Goal: Information Seeking & Learning: Learn about a topic

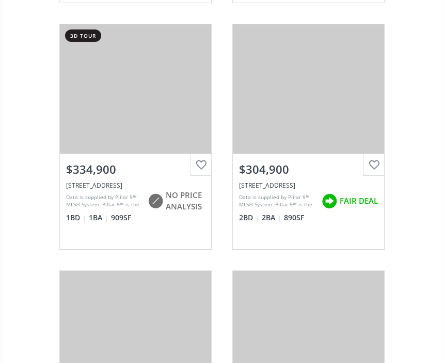
scroll to position [1666, 0]
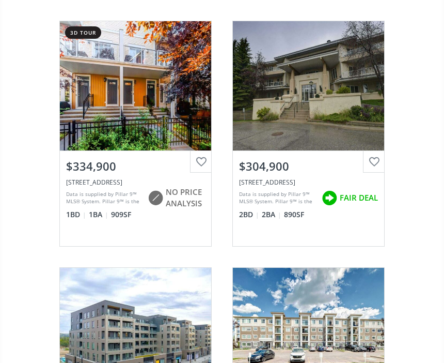
click at [287, 110] on div "View Photos & Details" at bounding box center [308, 86] width 151 height 129
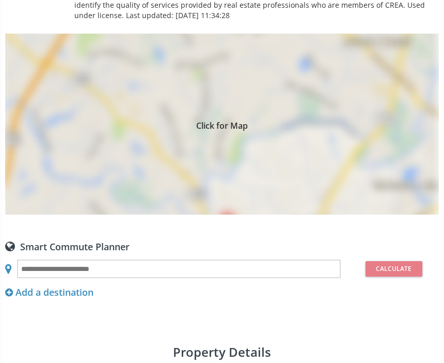
scroll to position [721, 0]
click at [191, 132] on div "Click for Map" at bounding box center [222, 124] width 434 height 181
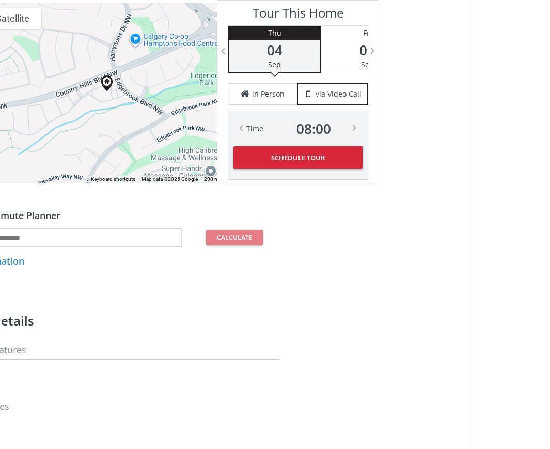
scroll to position [808, 0]
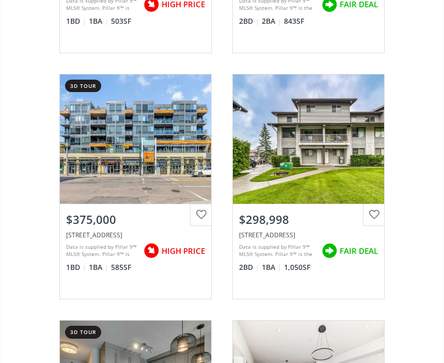
scroll to position [2110, 0]
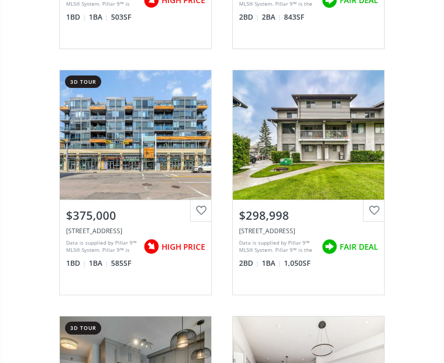
click at [310, 167] on div "View Photos & Details" at bounding box center [308, 134] width 151 height 129
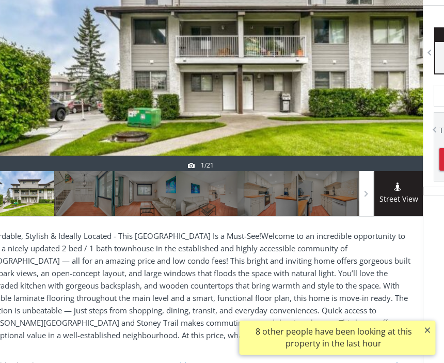
scroll to position [232, 22]
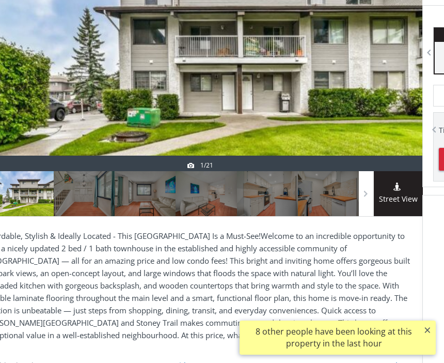
click at [419, 64] on div at bounding box center [398, 48] width 50 height 246
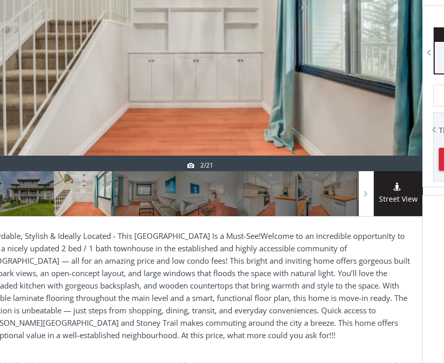
click at [422, 57] on div at bounding box center [398, 48] width 50 height 246
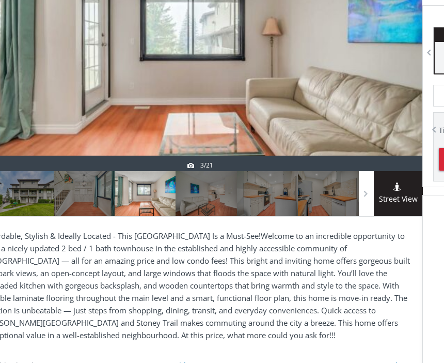
click at [422, 55] on div at bounding box center [398, 48] width 50 height 246
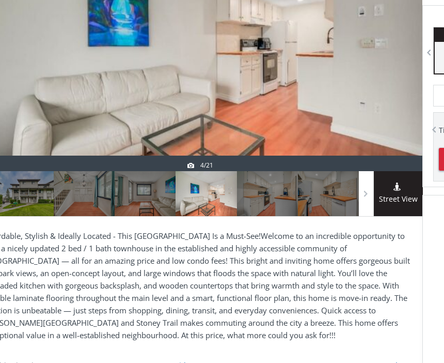
click at [424, 57] on div at bounding box center [429, 53] width 10 height 10
click at [425, 54] on div at bounding box center [429, 53] width 10 height 10
click at [427, 56] on div at bounding box center [429, 53] width 10 height 10
click at [262, 210] on div at bounding box center [267, 193] width 61 height 45
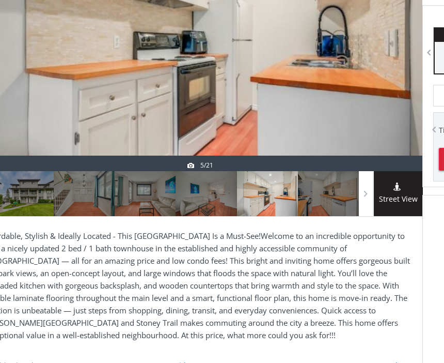
click at [330, 206] on div at bounding box center [328, 193] width 61 height 45
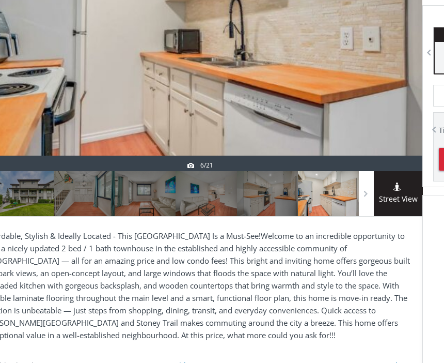
click at [0, 0] on span at bounding box center [0, 0] width 0 height 0
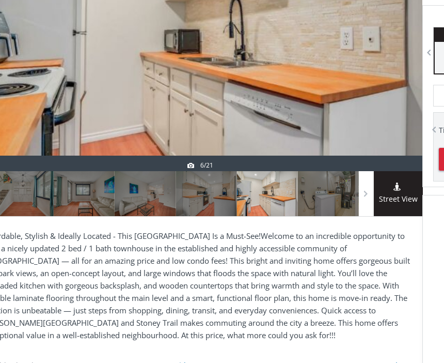
click at [323, 205] on div at bounding box center [328, 193] width 61 height 45
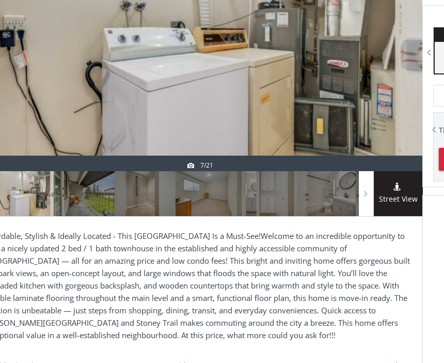
click at [0, 0] on span at bounding box center [0, 0] width 0 height 0
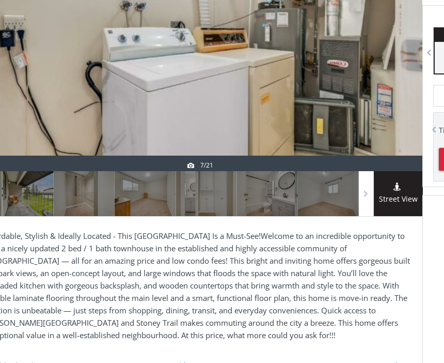
click at [23, 208] on div at bounding box center [23, 193] width 61 height 45
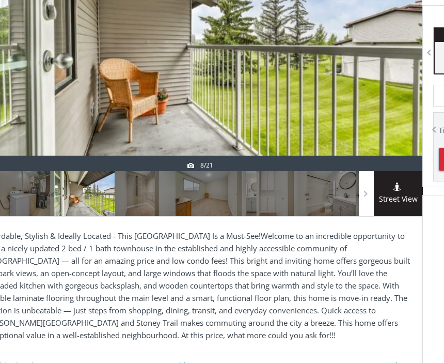
click at [90, 207] on div at bounding box center [84, 193] width 61 height 45
click at [140, 204] on div at bounding box center [145, 193] width 61 height 45
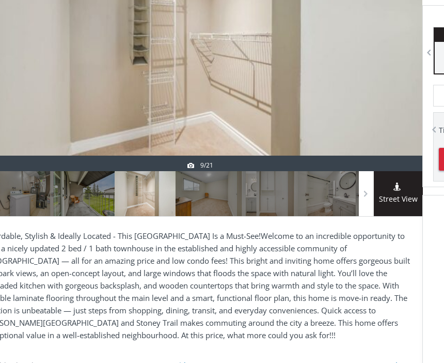
click at [210, 205] on div at bounding box center [206, 193] width 61 height 45
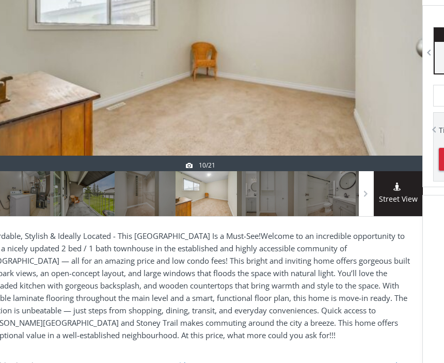
click at [276, 205] on div at bounding box center [267, 193] width 61 height 45
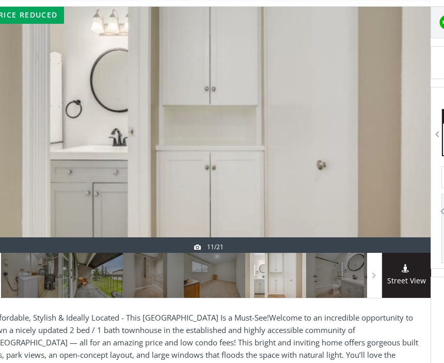
scroll to position [150, 14]
click at [333, 282] on div at bounding box center [336, 275] width 61 height 45
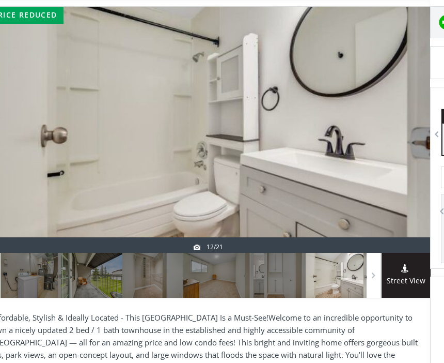
click at [0, 0] on span at bounding box center [0, 0] width 0 height 0
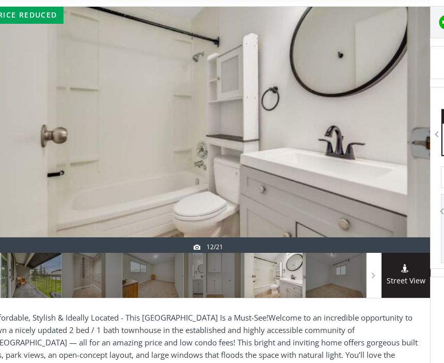
click at [339, 274] on div at bounding box center [336, 275] width 61 height 45
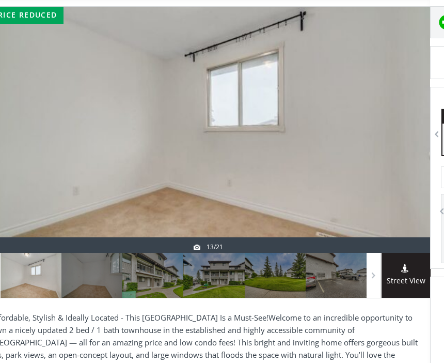
click at [99, 275] on div at bounding box center [91, 275] width 61 height 45
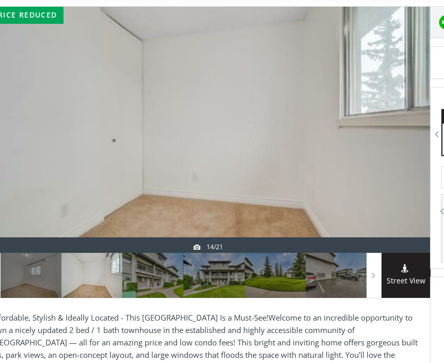
click at [154, 277] on div at bounding box center [152, 275] width 61 height 45
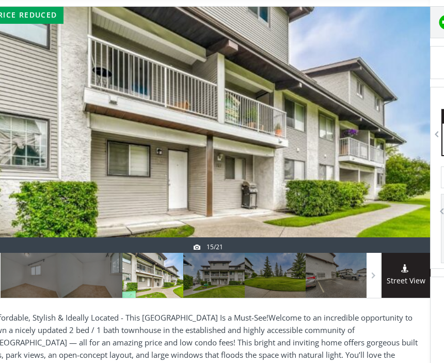
click at [224, 280] on div at bounding box center [213, 275] width 61 height 45
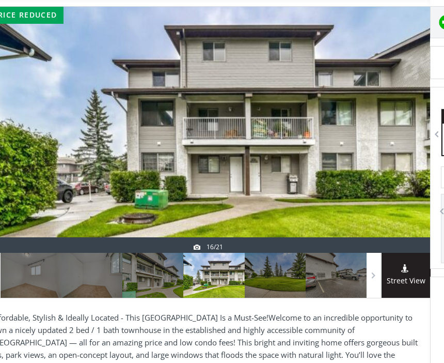
click at [273, 281] on div at bounding box center [275, 275] width 61 height 45
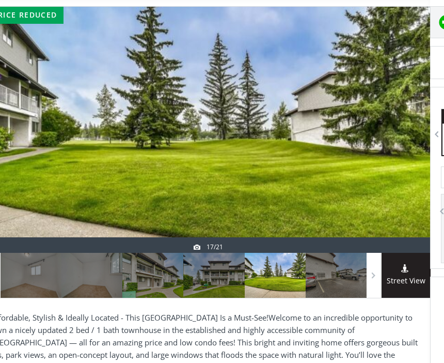
click at [334, 283] on div at bounding box center [336, 275] width 61 height 45
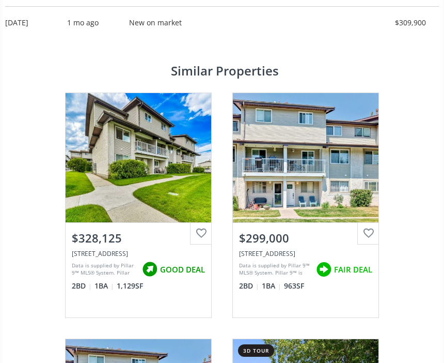
scroll to position [1609, 0]
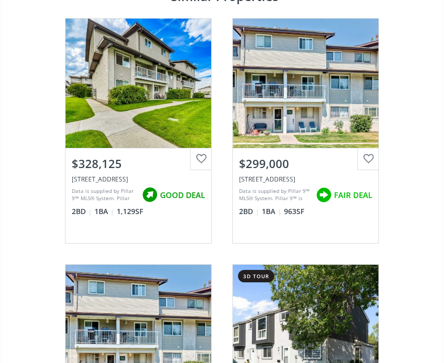
click at [276, 138] on div "View Photos & Details" at bounding box center [306, 83] width 146 height 129
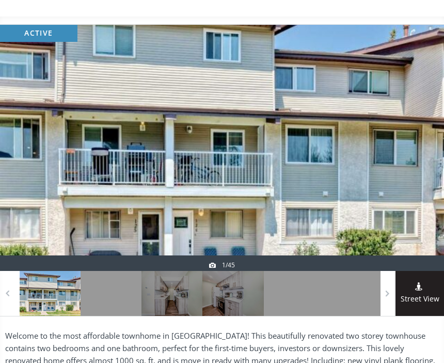
scroll to position [128, 0]
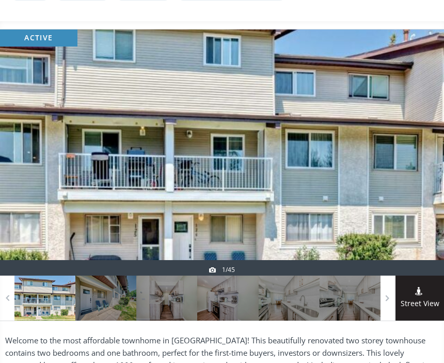
click at [107, 301] on div at bounding box center [105, 297] width 61 height 45
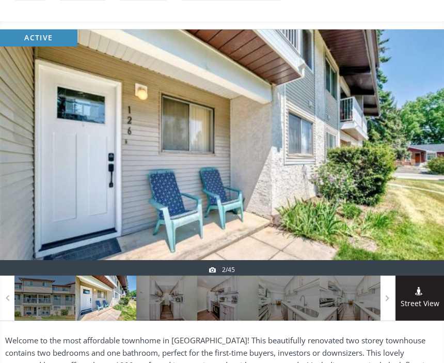
click at [167, 309] on div at bounding box center [166, 297] width 61 height 45
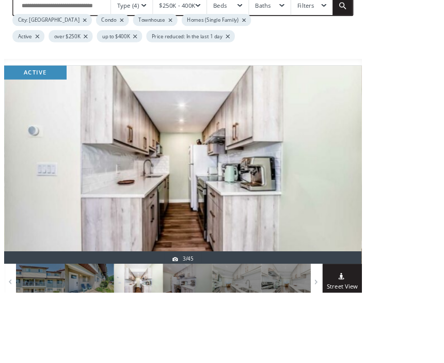
scroll to position [132, 18]
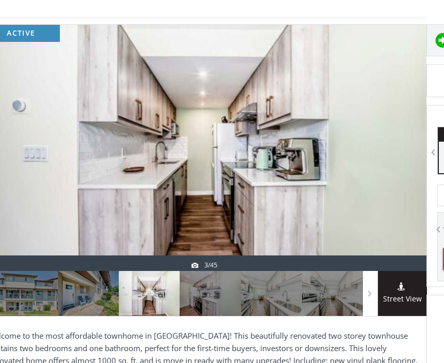
click at [201, 299] on div at bounding box center [210, 293] width 61 height 45
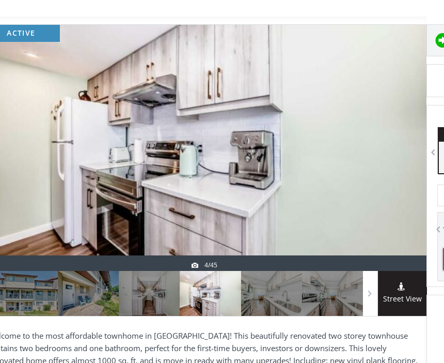
click at [263, 295] on div at bounding box center [271, 293] width 61 height 45
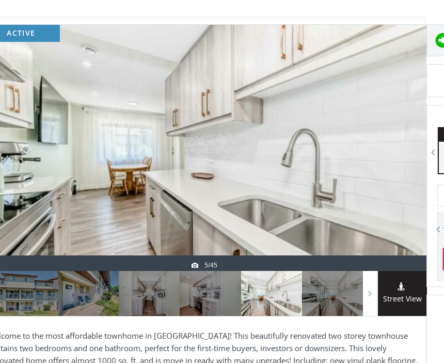
click at [335, 305] on div at bounding box center [332, 293] width 61 height 45
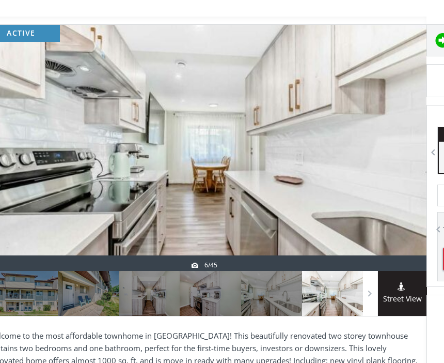
click at [0, 0] on span at bounding box center [0, 0] width 0 height 0
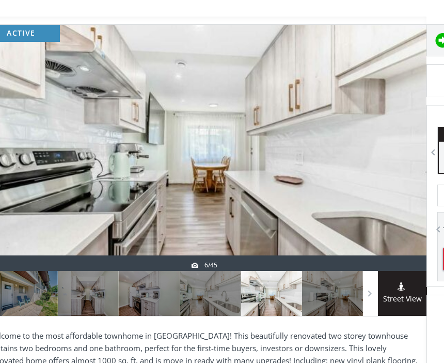
click at [366, 302] on div at bounding box center [370, 293] width 14 height 45
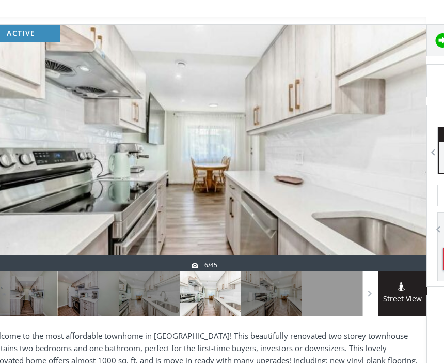
click at [0, 0] on span at bounding box center [0, 0] width 0 height 0
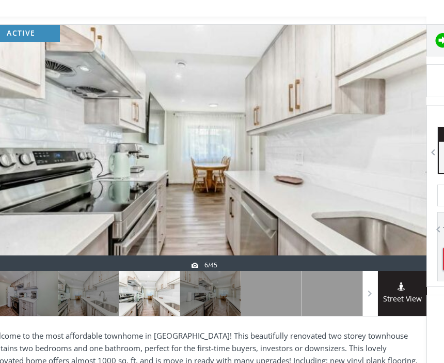
click at [361, 296] on div at bounding box center [332, 293] width 61 height 45
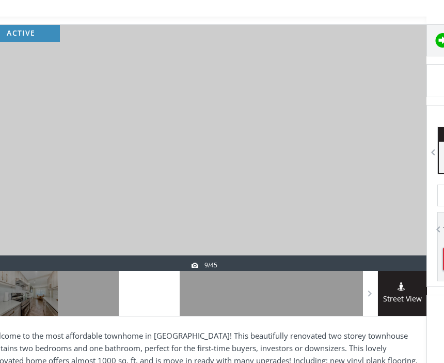
click at [24, 304] on div at bounding box center [27, 293] width 61 height 45
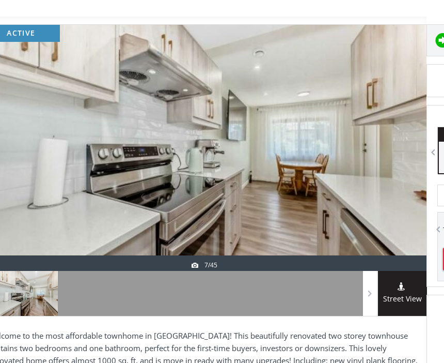
click at [88, 305] on div at bounding box center [88, 293] width 61 height 45
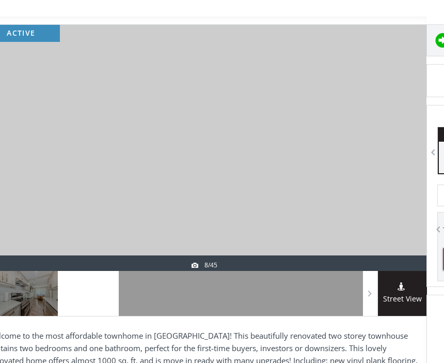
click at [158, 303] on div at bounding box center [149, 293] width 61 height 45
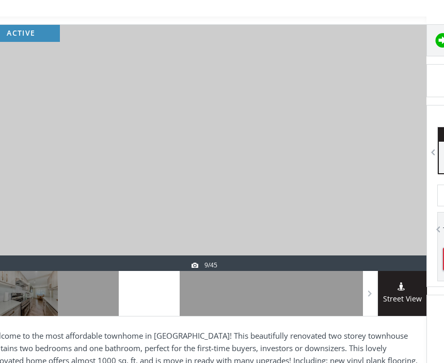
click at [216, 309] on div at bounding box center [210, 293] width 61 height 45
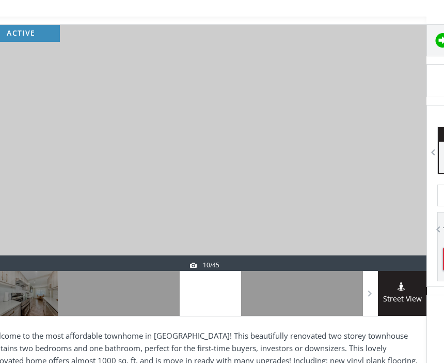
click at [266, 307] on div at bounding box center [271, 293] width 61 height 45
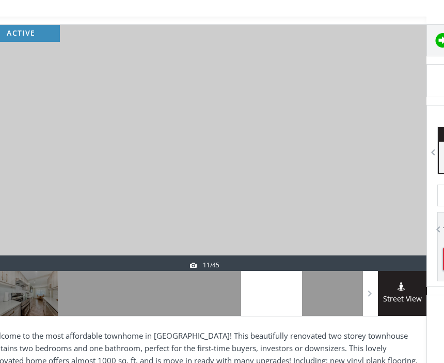
click at [324, 312] on div at bounding box center [332, 293] width 61 height 45
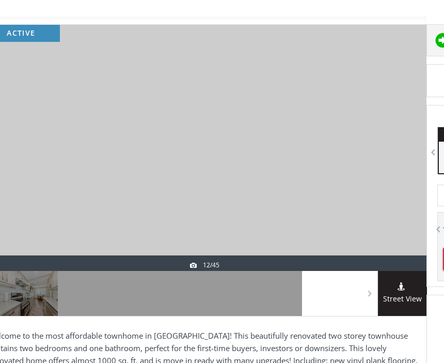
click at [0, 0] on span at bounding box center [0, 0] width 0 height 0
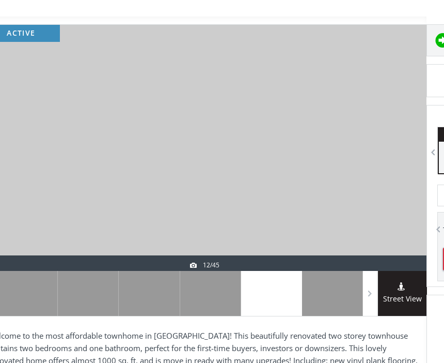
click at [329, 298] on div at bounding box center [332, 293] width 61 height 45
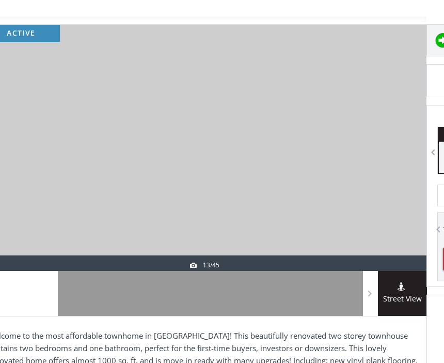
click at [83, 307] on div at bounding box center [88, 293] width 61 height 45
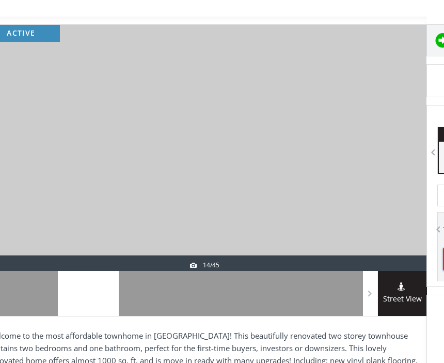
click at [140, 309] on div at bounding box center [149, 293] width 61 height 45
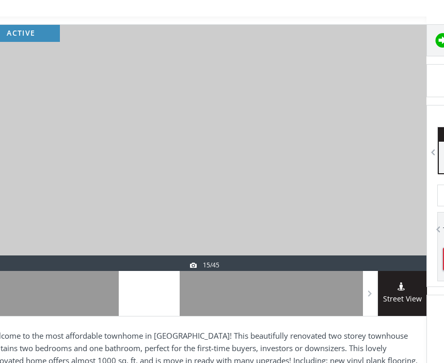
click at [216, 300] on div at bounding box center [210, 293] width 61 height 45
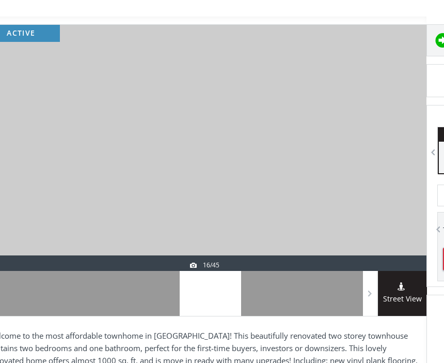
click at [271, 303] on div at bounding box center [271, 293] width 61 height 45
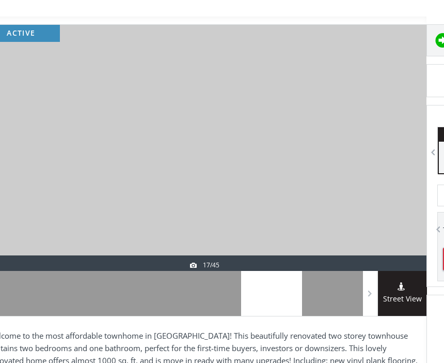
click at [328, 305] on div at bounding box center [332, 293] width 61 height 45
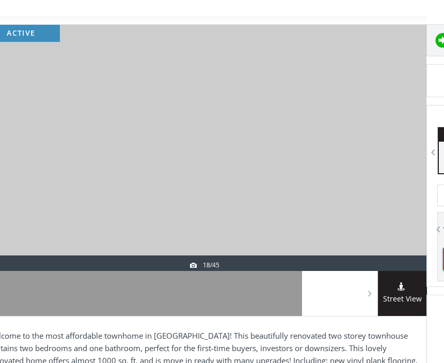
click at [0, 0] on span at bounding box center [0, 0] width 0 height 0
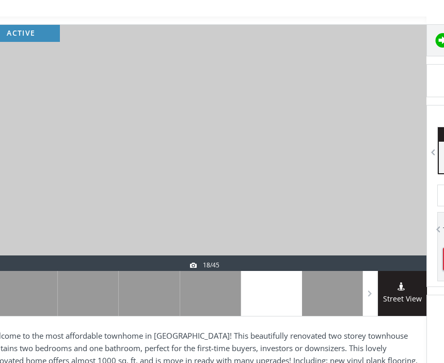
click at [332, 301] on div at bounding box center [332, 293] width 61 height 45
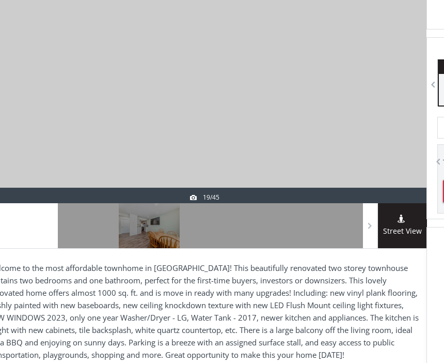
scroll to position [198, 18]
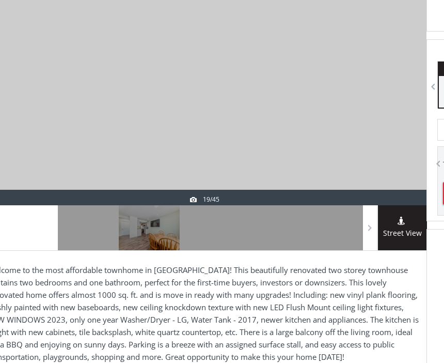
click at [93, 231] on div at bounding box center [88, 227] width 61 height 45
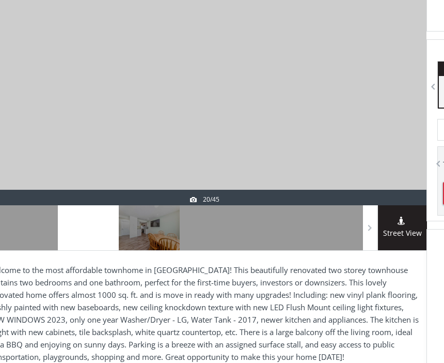
click at [152, 241] on div at bounding box center [149, 227] width 61 height 45
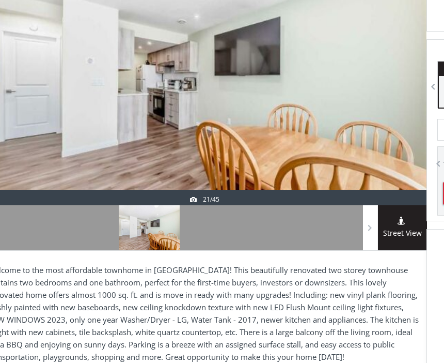
click at [221, 241] on div at bounding box center [210, 227] width 61 height 45
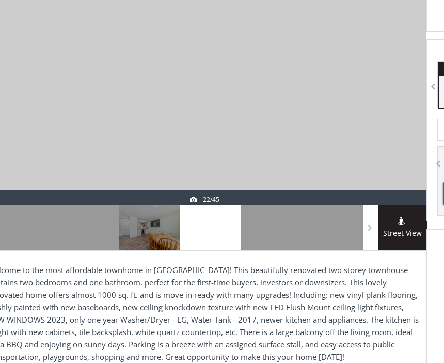
scroll to position [197, 18]
click at [271, 237] on div at bounding box center [271, 228] width 61 height 45
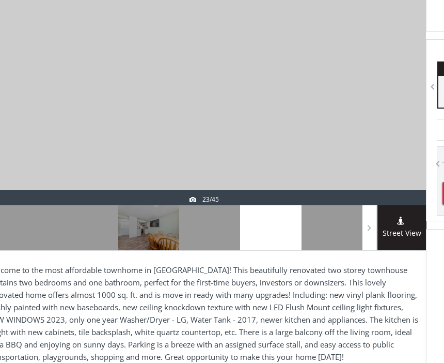
click at [337, 232] on div at bounding box center [332, 227] width 61 height 45
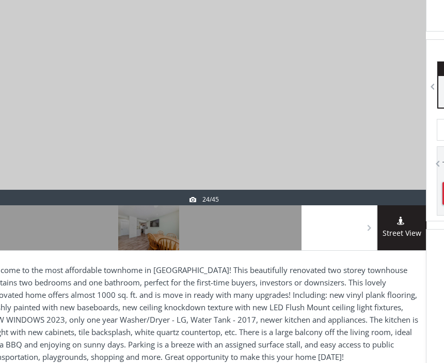
click at [0, 0] on span at bounding box center [0, 0] width 0 height 0
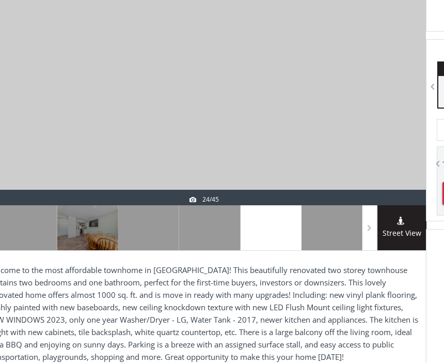
click at [0, 0] on span at bounding box center [0, 0] width 0 height 0
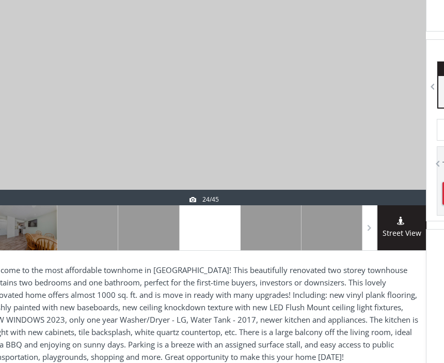
click at [364, 235] on div at bounding box center [370, 227] width 14 height 45
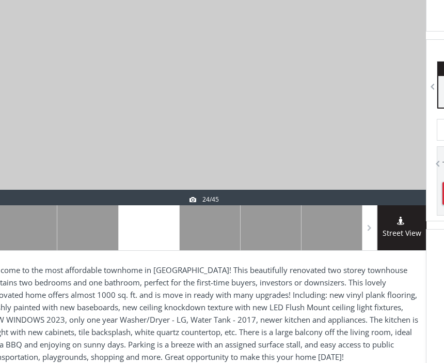
click at [212, 237] on div at bounding box center [209, 227] width 61 height 45
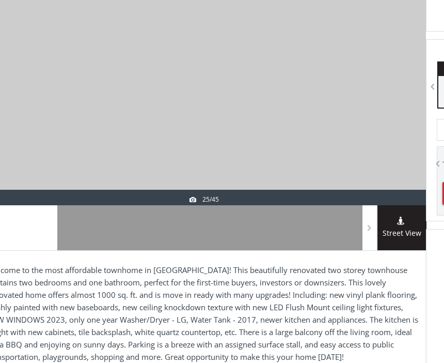
click at [85, 241] on div at bounding box center [87, 227] width 61 height 45
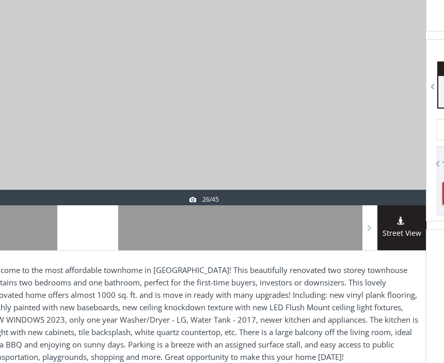
click at [145, 235] on div at bounding box center [148, 227] width 61 height 45
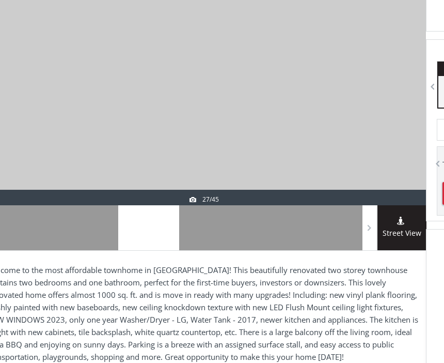
click at [213, 235] on div at bounding box center [209, 227] width 61 height 45
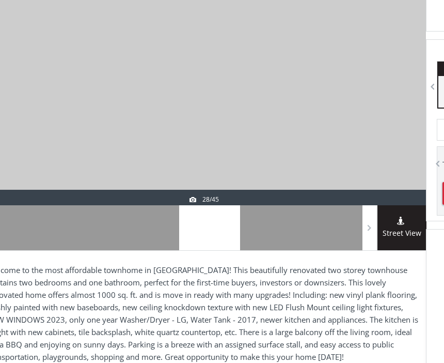
click at [271, 236] on div at bounding box center [270, 227] width 61 height 45
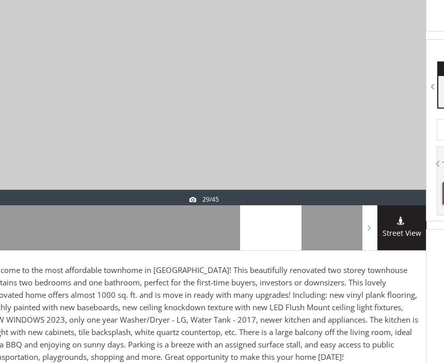
click at [329, 235] on div at bounding box center [332, 227] width 61 height 45
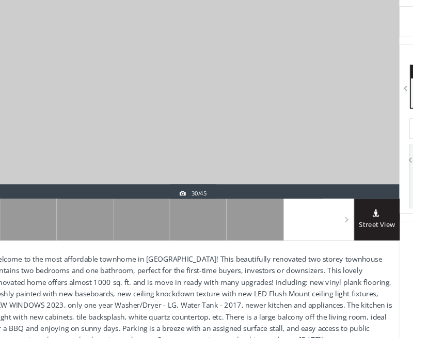
scroll to position [203, 21]
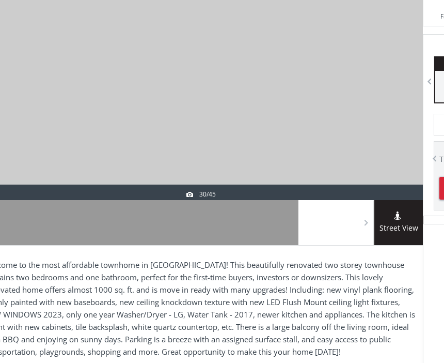
click at [0, 0] on span at bounding box center [0, 0] width 0 height 0
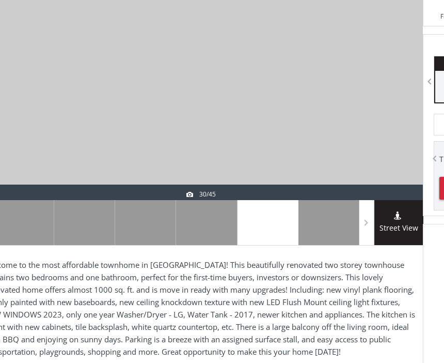
click at [329, 228] on div at bounding box center [329, 222] width 61 height 45
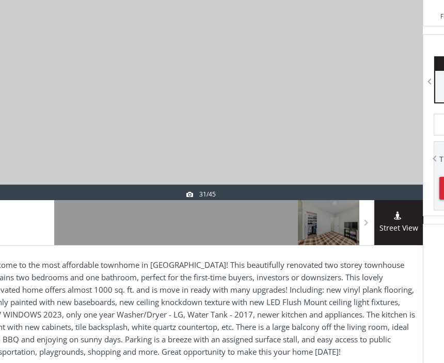
click at [83, 226] on div at bounding box center [84, 222] width 61 height 45
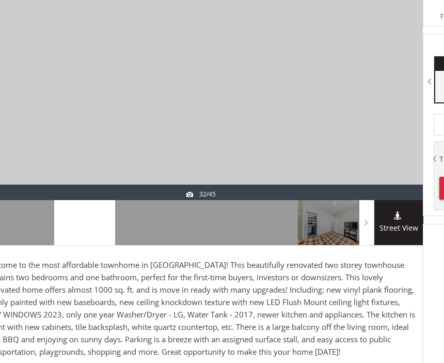
click at [153, 230] on div at bounding box center [145, 222] width 61 height 45
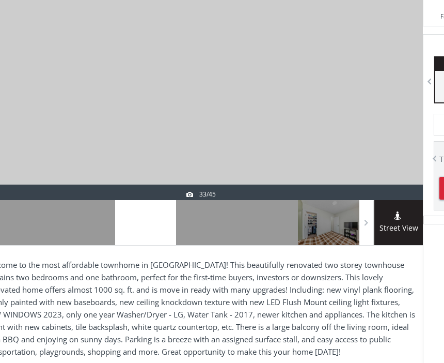
click at [210, 234] on div at bounding box center [206, 222] width 61 height 45
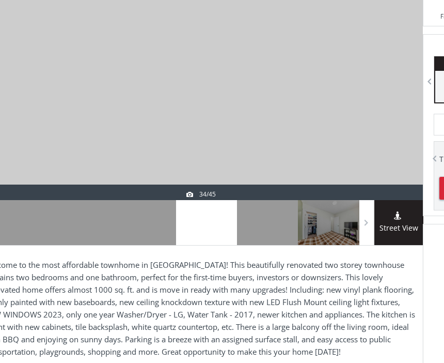
click at [277, 232] on div at bounding box center [267, 222] width 61 height 45
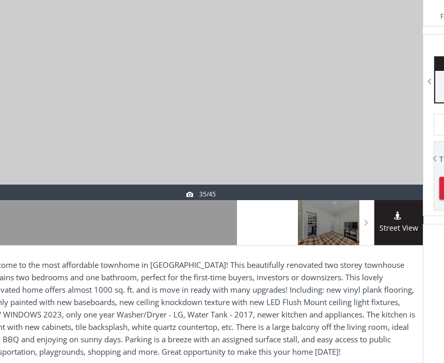
click at [334, 232] on div at bounding box center [328, 222] width 61 height 45
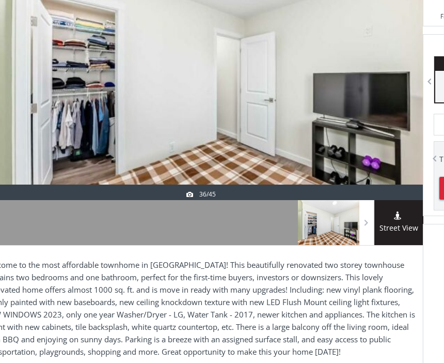
click at [376, 230] on span "Street View" at bounding box center [399, 228] width 49 height 12
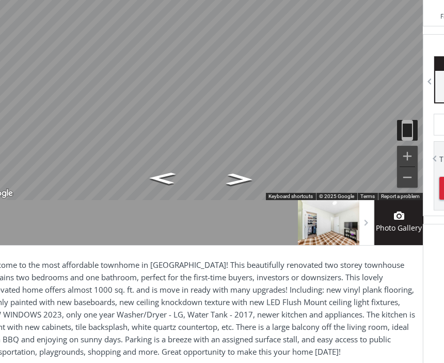
click at [0, 0] on span at bounding box center [0, 0] width 0 height 0
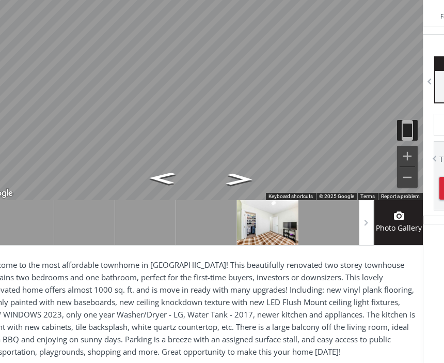
click at [327, 235] on div at bounding box center [328, 222] width 61 height 45
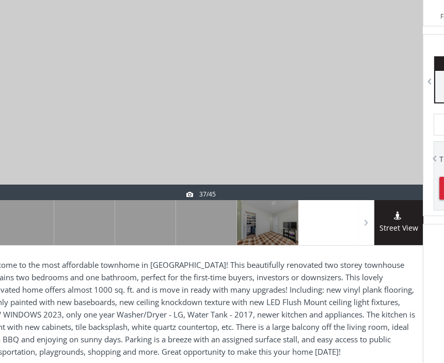
click at [0, 0] on span at bounding box center [0, 0] width 0 height 0
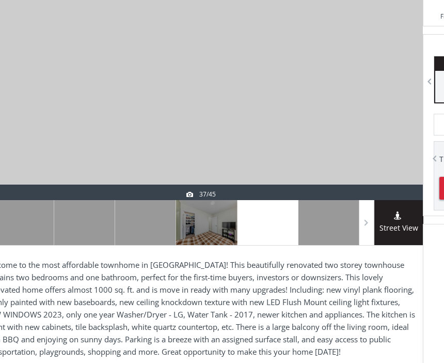
click at [329, 231] on div at bounding box center [328, 222] width 61 height 45
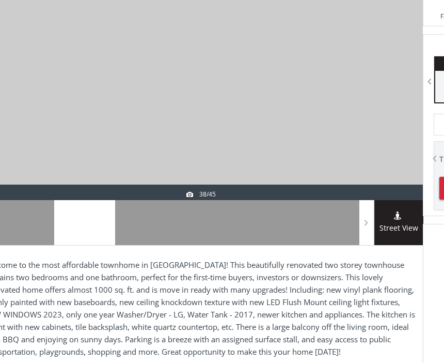
click at [0, 0] on span at bounding box center [0, 0] width 0 height 0
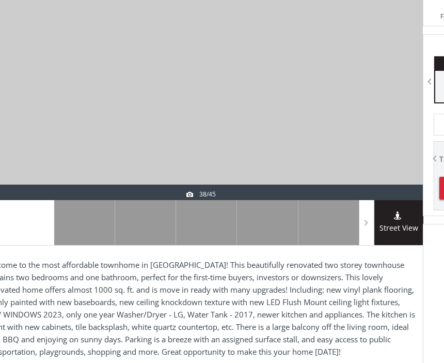
click at [134, 227] on div at bounding box center [145, 222] width 61 height 45
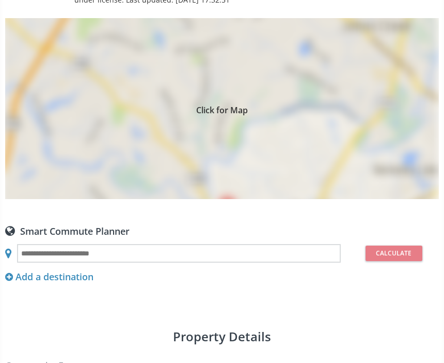
scroll to position [748, 0]
